Goal: Find specific page/section: Find specific page/section

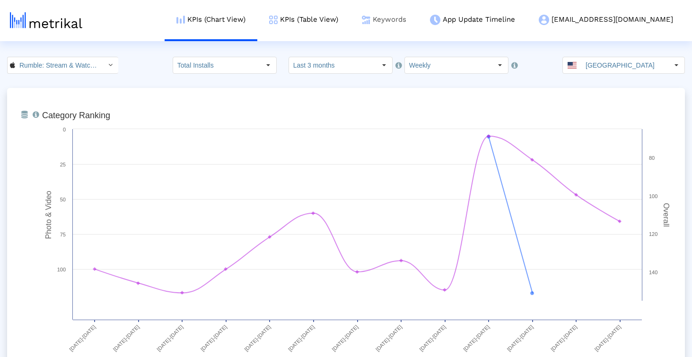
click at [418, 19] on link "Keywords" at bounding box center [384, 19] width 68 height 39
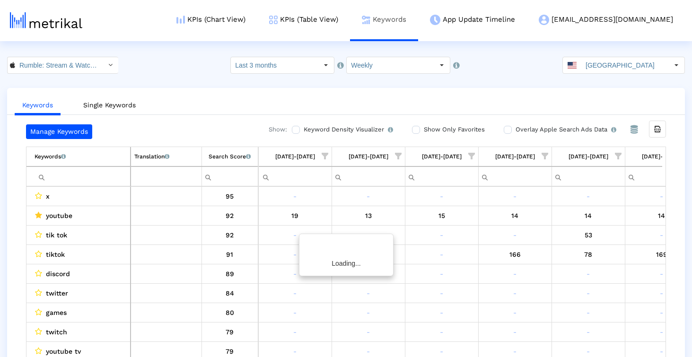
scroll to position [0, 549]
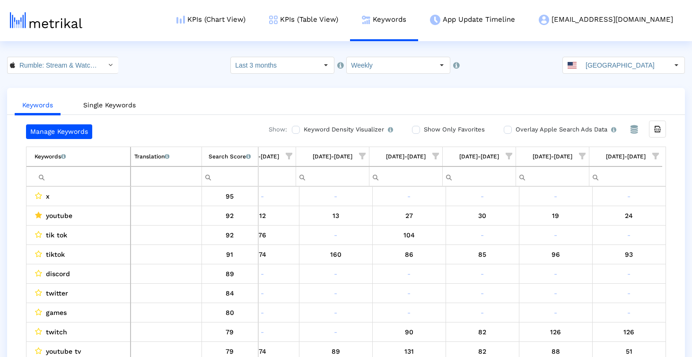
click at [116, 167] on td "Filter cell" at bounding box center [78, 177] width 104 height 20
click at [114, 172] on input "Filter cell" at bounding box center [83, 177] width 96 height 16
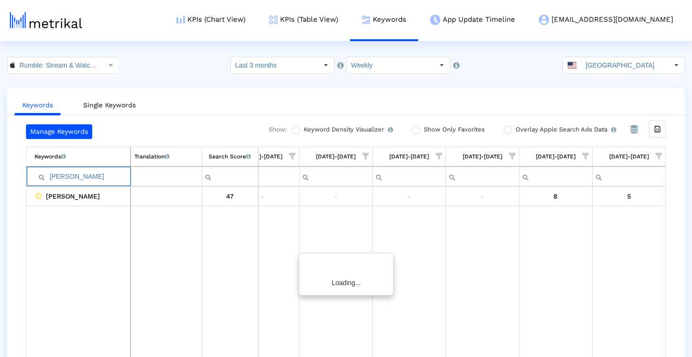
scroll to position [0, 546]
click at [81, 182] on input "[PERSON_NAME]" at bounding box center [83, 177] width 96 height 16
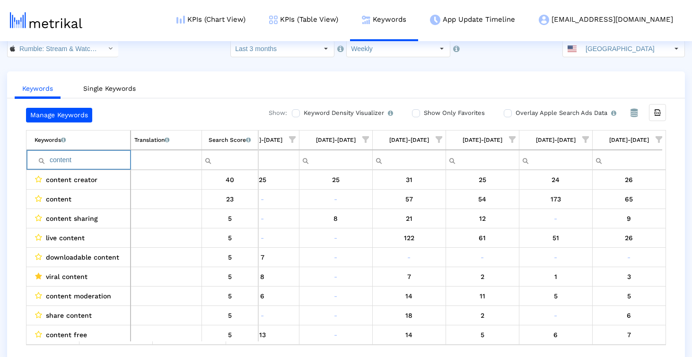
scroll to position [19, 0]
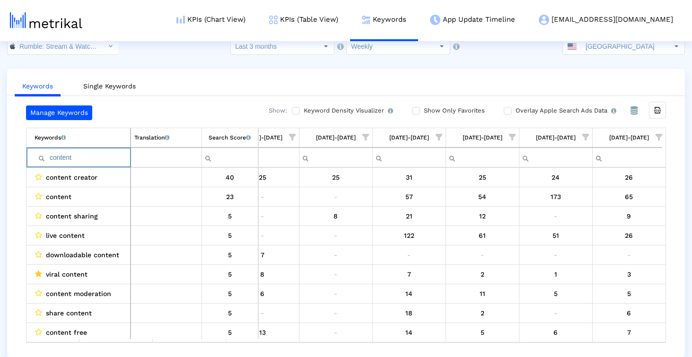
type input "content"
